Goal: Task Accomplishment & Management: Complete application form

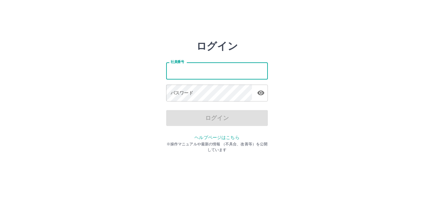
type input "*******"
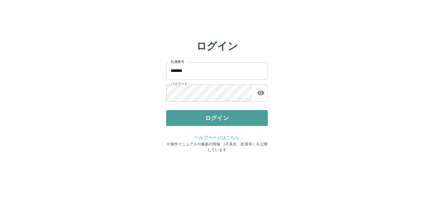
click at [182, 118] on button "ログイン" at bounding box center [217, 118] width 102 height 16
click at [182, 118] on div at bounding box center [217, 104] width 434 height 209
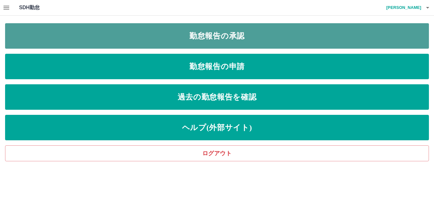
click at [70, 42] on link "勤怠報告の承認" at bounding box center [217, 35] width 424 height 25
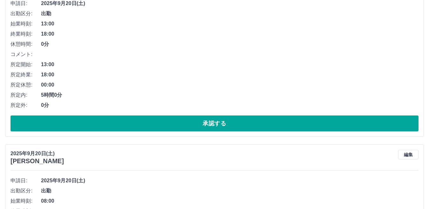
scroll to position [286, 0]
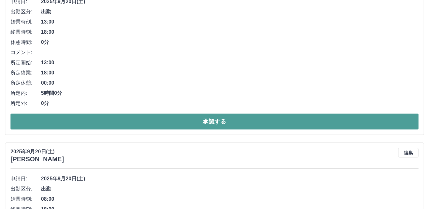
click at [144, 120] on button "承認する" at bounding box center [214, 122] width 408 height 16
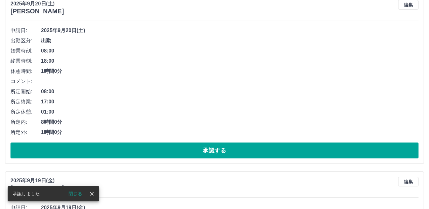
scroll to position [268, 0]
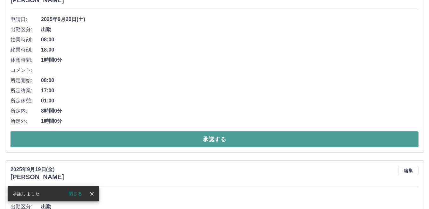
click at [148, 135] on button "承認する" at bounding box center [214, 139] width 408 height 16
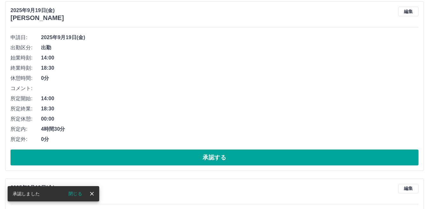
scroll to position [251, 0]
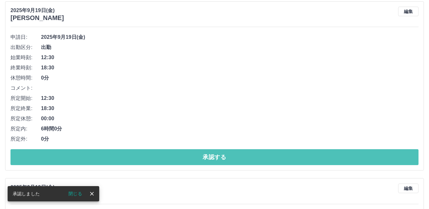
click at [153, 157] on button "承認する" at bounding box center [214, 157] width 408 height 16
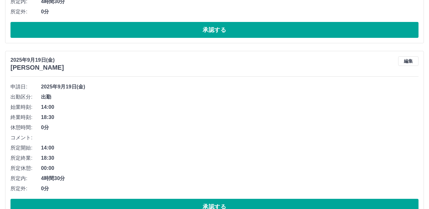
scroll to position [265, 0]
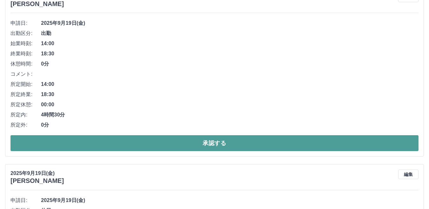
click at [206, 143] on button "承認する" at bounding box center [214, 143] width 408 height 16
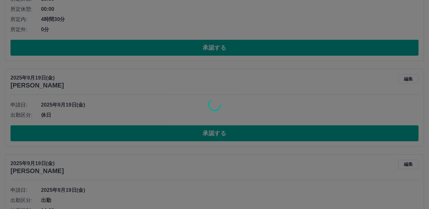
scroll to position [183, 0]
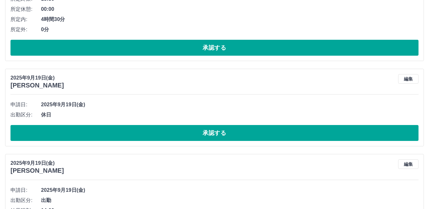
click at [144, 135] on button "承認する" at bounding box center [214, 133] width 408 height 16
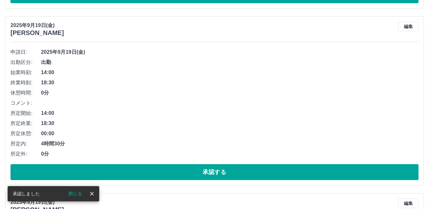
scroll to position [247, 0]
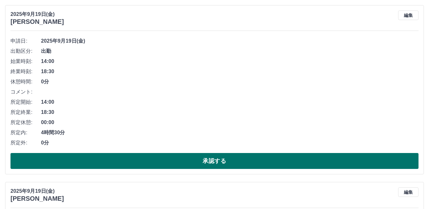
click at [150, 159] on button "承認する" at bounding box center [214, 161] width 408 height 16
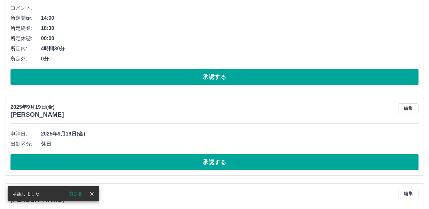
scroll to position [165, 0]
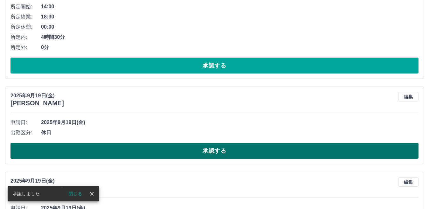
click at [156, 153] on button "承認する" at bounding box center [214, 151] width 408 height 16
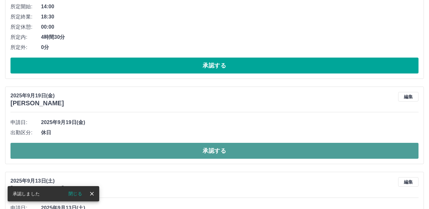
click at [153, 156] on button "承認する" at bounding box center [214, 151] width 408 height 16
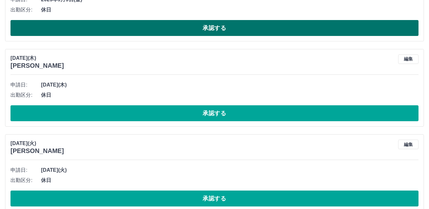
scroll to position [897, 0]
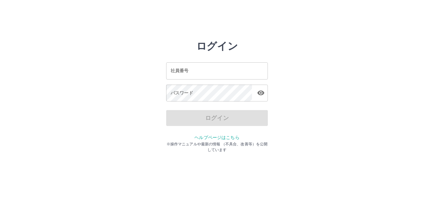
click at [190, 70] on input "社員番号" at bounding box center [217, 70] width 102 height 17
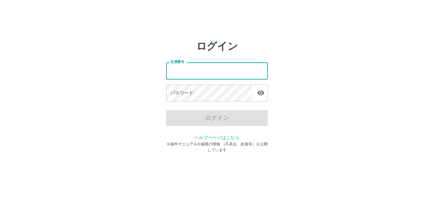
type input "*******"
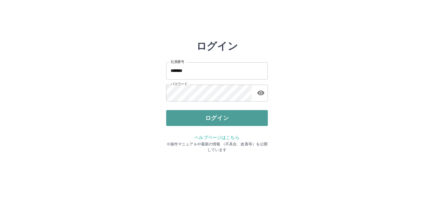
click at [191, 120] on button "ログイン" at bounding box center [217, 118] width 102 height 16
click at [191, 120] on div at bounding box center [217, 104] width 434 height 209
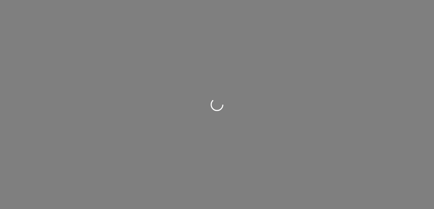
click at [193, 121] on div at bounding box center [217, 104] width 434 height 209
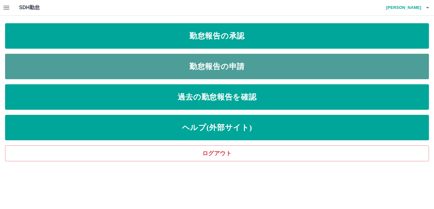
click at [228, 67] on link "勤怠報告の申請" at bounding box center [217, 66] width 424 height 25
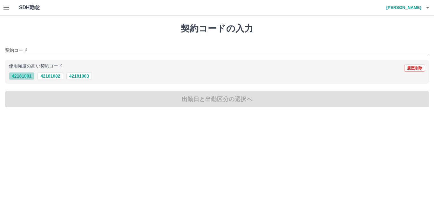
click at [25, 76] on button "42181001" at bounding box center [21, 76] width 25 height 8
type input "********"
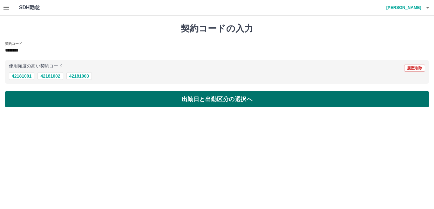
click at [34, 102] on button "出勤日と出勤区分の選択へ" at bounding box center [217, 99] width 424 height 16
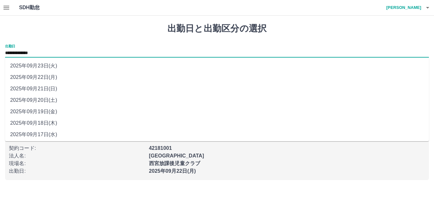
click at [48, 53] on input "**********" at bounding box center [217, 53] width 424 height 8
click at [43, 101] on li "2025年09月20日(土)" at bounding box center [217, 99] width 424 height 11
type input "**********"
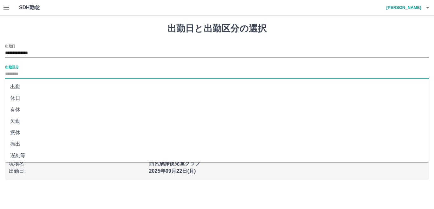
click at [30, 70] on input "出勤区分" at bounding box center [217, 74] width 424 height 8
click at [29, 86] on li "出勤" at bounding box center [217, 86] width 424 height 11
type input "**"
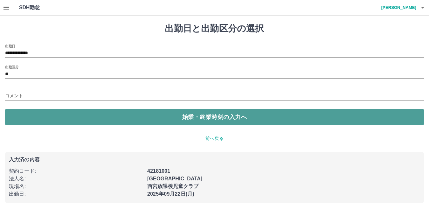
click at [30, 117] on button "始業・終業時刻の入力へ" at bounding box center [214, 117] width 419 height 16
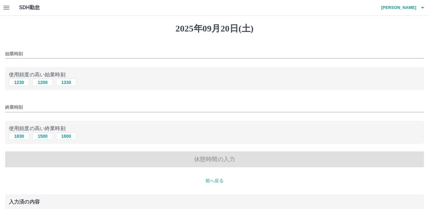
click at [29, 51] on input "始業時刻" at bounding box center [214, 53] width 419 height 9
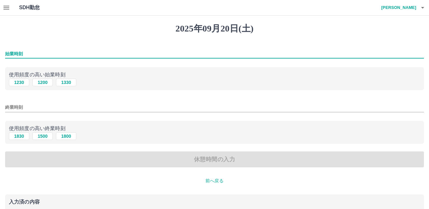
type input "****"
click at [28, 108] on input "終業時刻" at bounding box center [214, 107] width 419 height 9
